Goal: Check status: Check status

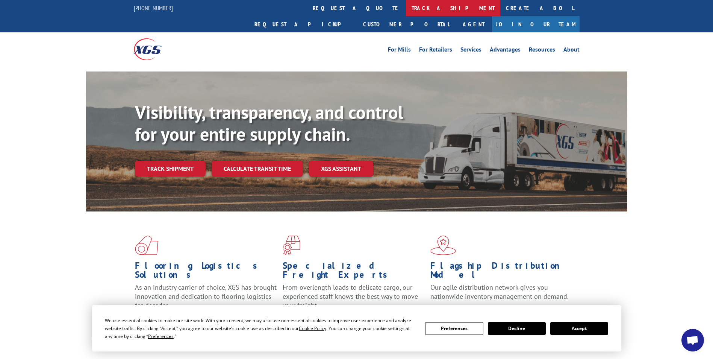
click at [406, 8] on link "track a shipment" at bounding box center [453, 8] width 94 height 16
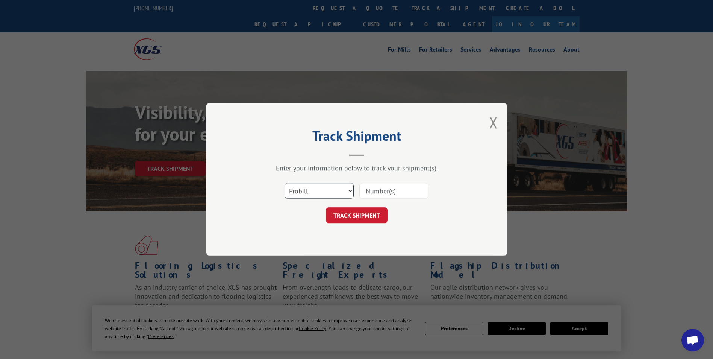
click at [351, 191] on select "Select category... Probill BOL PO" at bounding box center [319, 191] width 69 height 16
select select "bol"
click at [285, 183] on select "Select category... Probill BOL PO" at bounding box center [319, 191] width 69 height 16
click at [405, 190] on input at bounding box center [394, 191] width 69 height 16
type input "54402859"
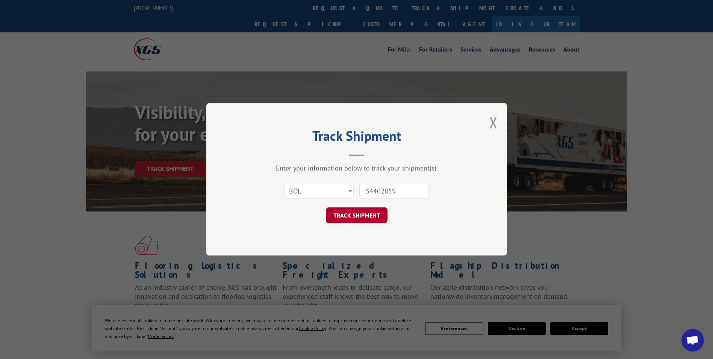
click at [358, 213] on button "TRACK SHIPMENT" at bounding box center [357, 216] width 62 height 16
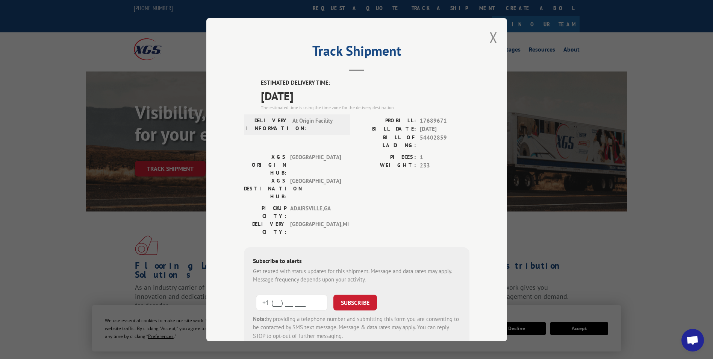
click at [313, 294] on input "+1 (___) ___-____" at bounding box center [291, 302] width 71 height 16
type input "[PHONE_NUMBER]"
click at [344, 294] on button "SUBSCRIBE" at bounding box center [356, 302] width 44 height 16
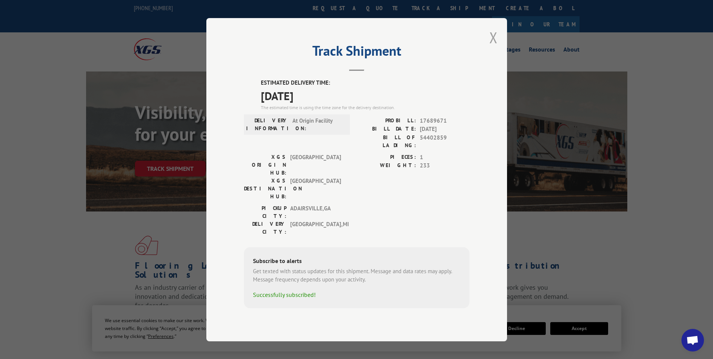
click at [493, 45] on button "Close modal" at bounding box center [494, 37] width 8 height 20
